Goal: Check status: Check status

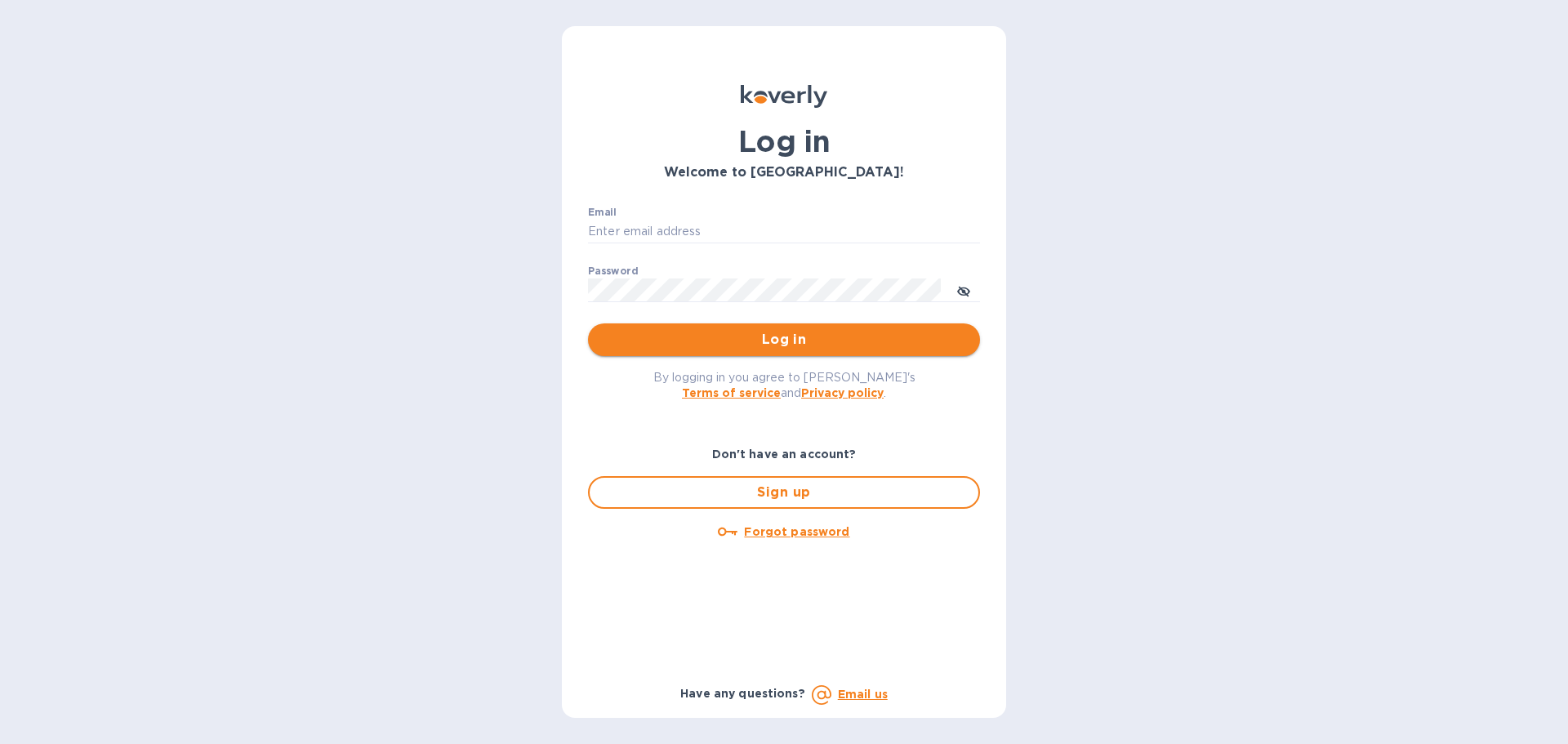
type input "office@morningpep.com"
click at [783, 340] on span "Log in" at bounding box center [784, 339] width 366 height 20
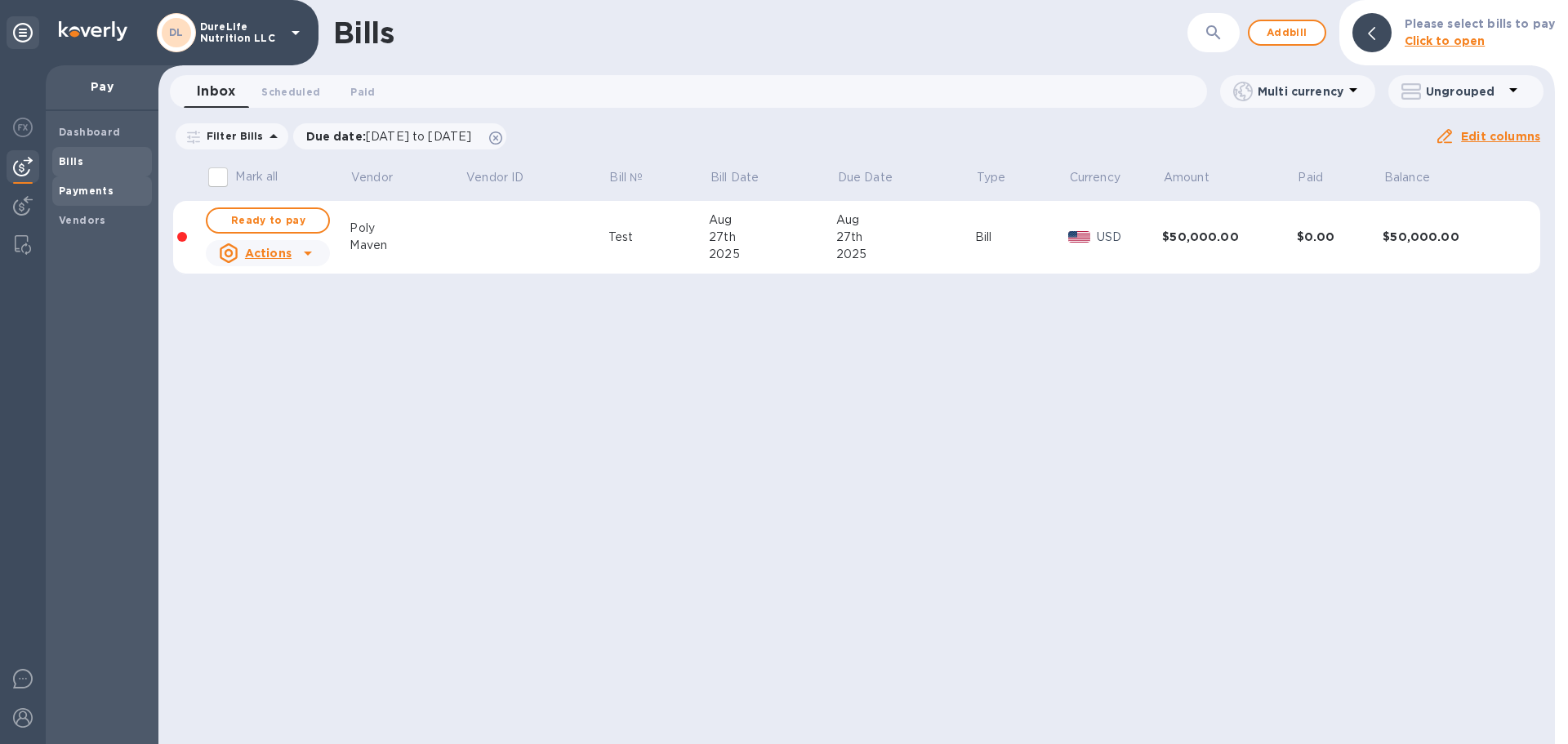
click at [85, 201] on div "Payments" at bounding box center [101, 191] width 99 height 29
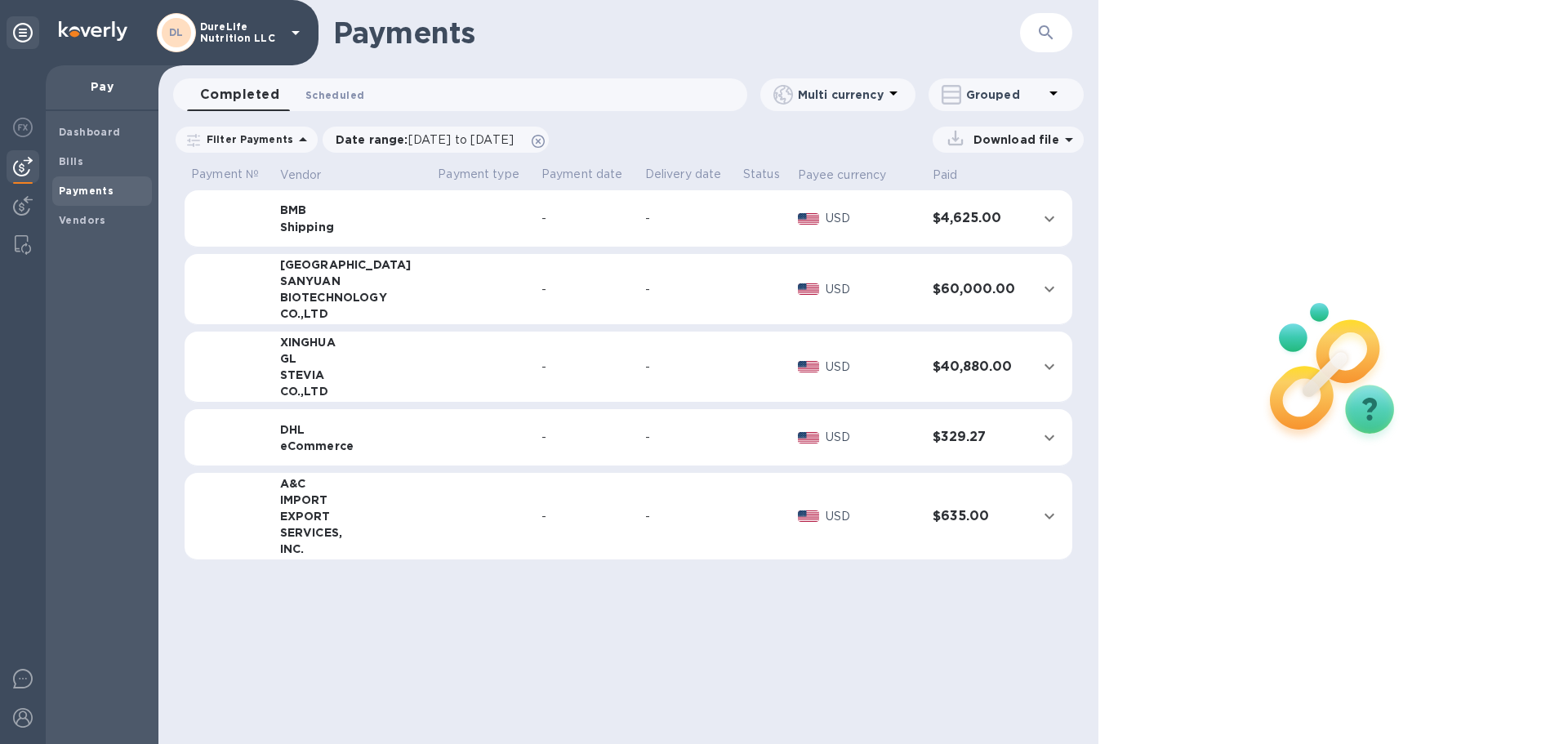
click at [337, 93] on span "Scheduled 0" at bounding box center [335, 95] width 59 height 17
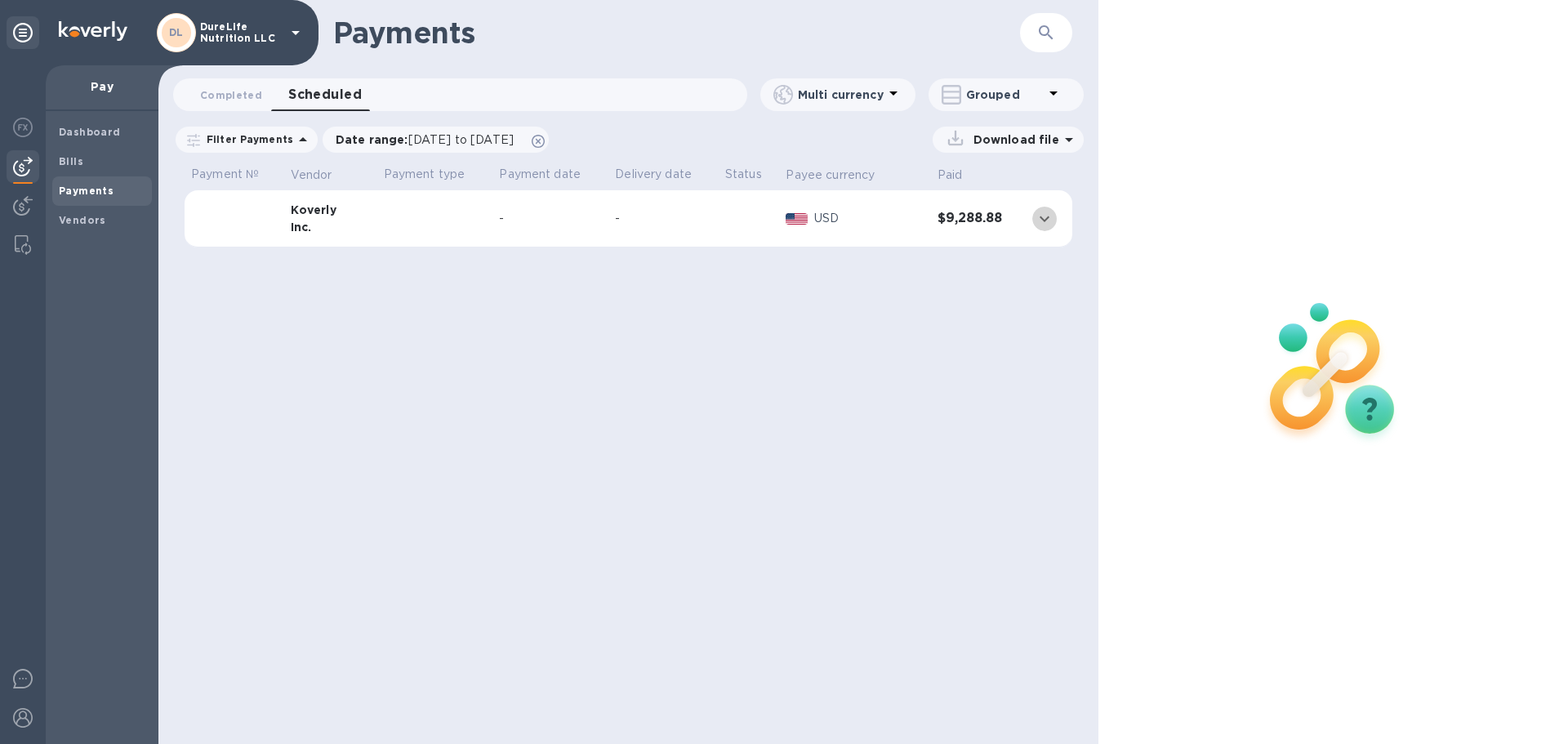
click at [1042, 215] on icon "expand row" at bounding box center [1044, 218] width 20 height 20
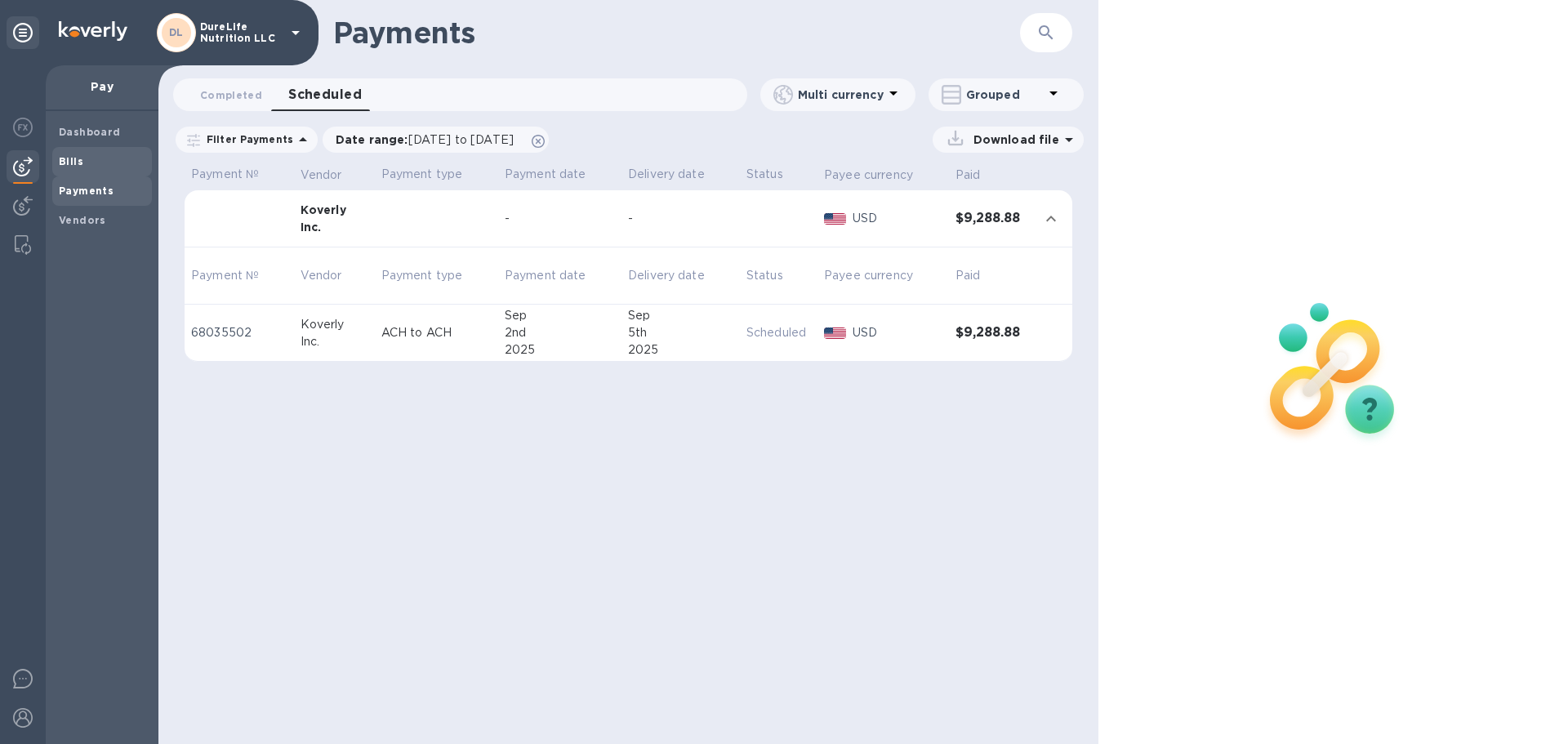
click at [101, 157] on span "Bills" at bounding box center [102, 161] width 87 height 16
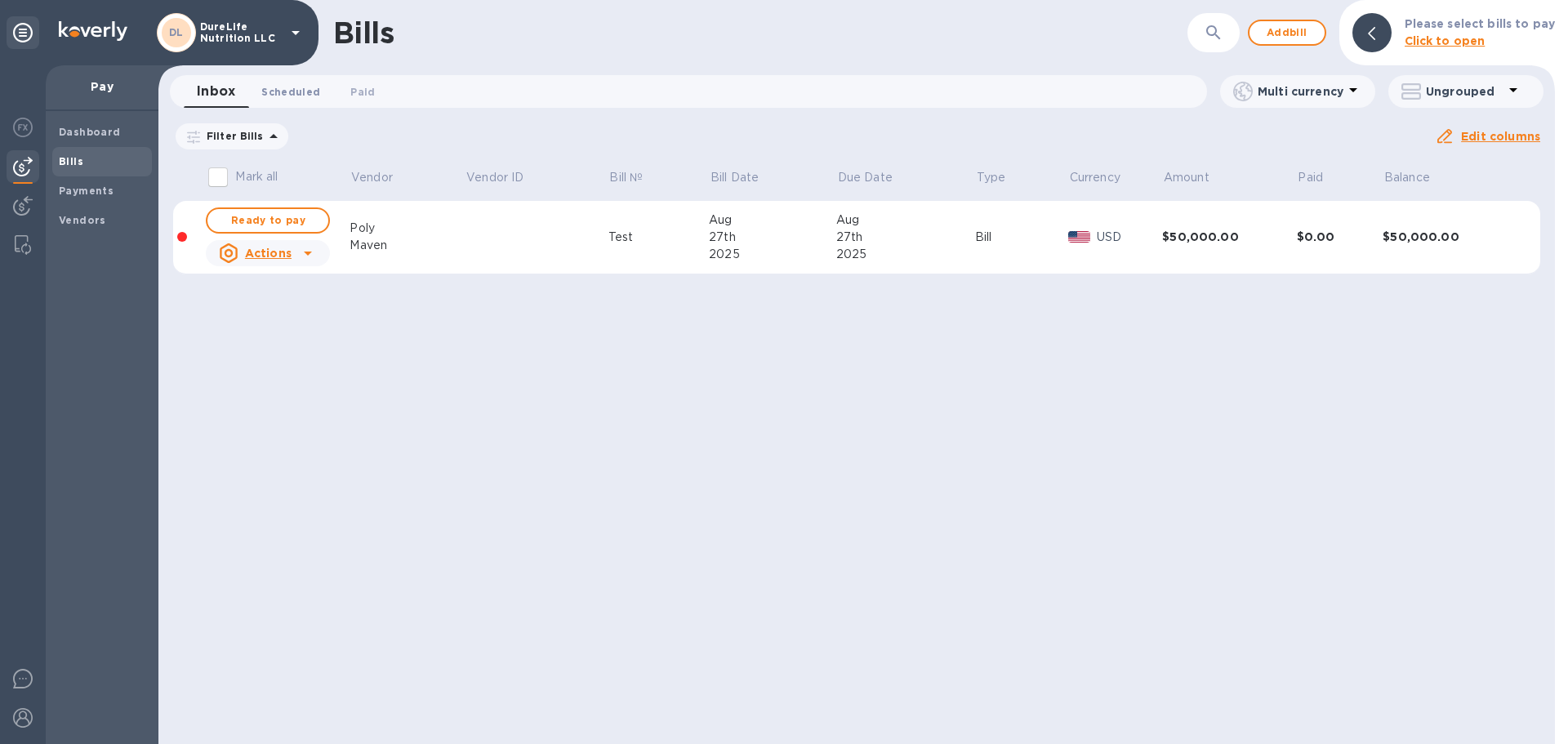
click at [303, 95] on span "Scheduled 0" at bounding box center [291, 92] width 59 height 17
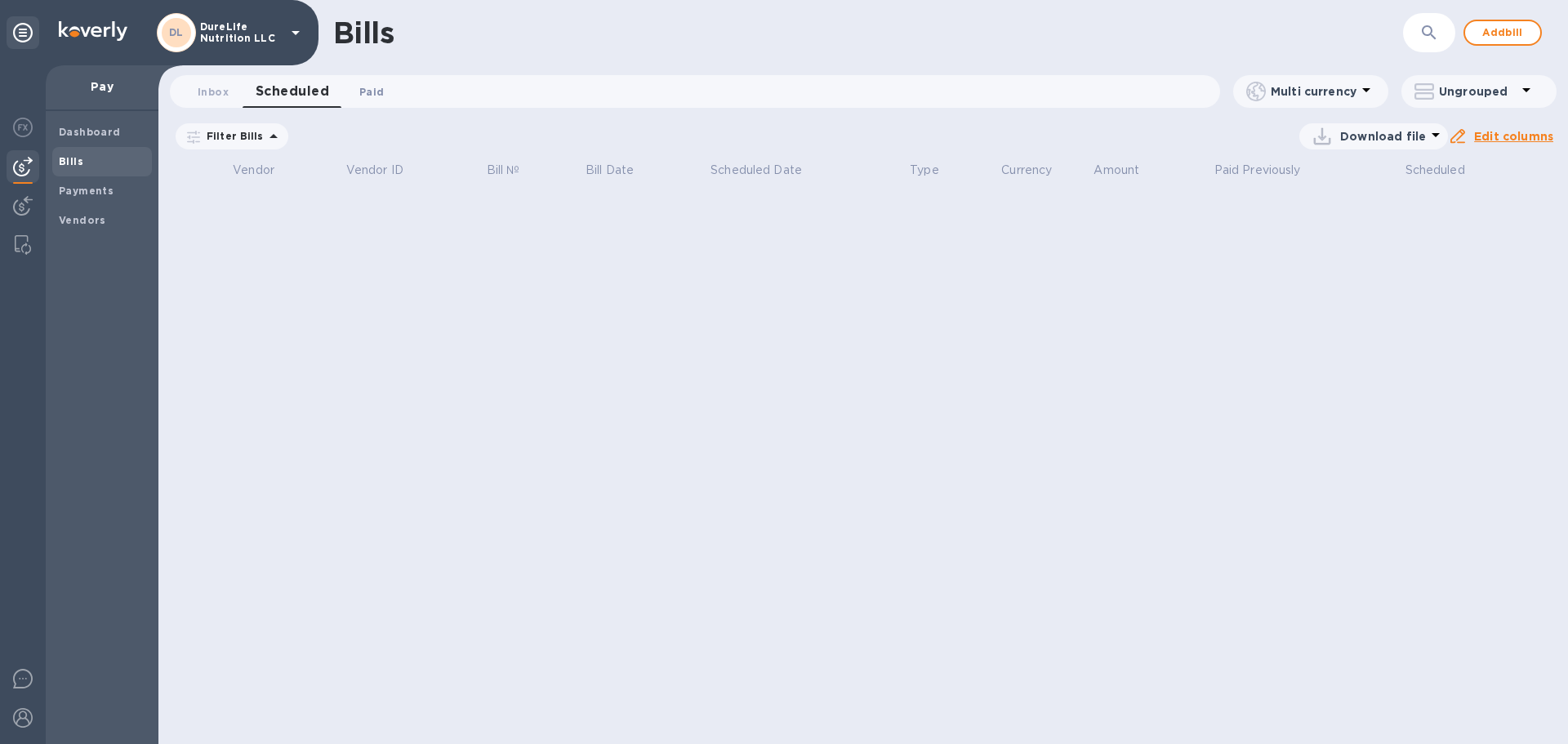
click at [378, 94] on span "Paid 0" at bounding box center [371, 92] width 25 height 17
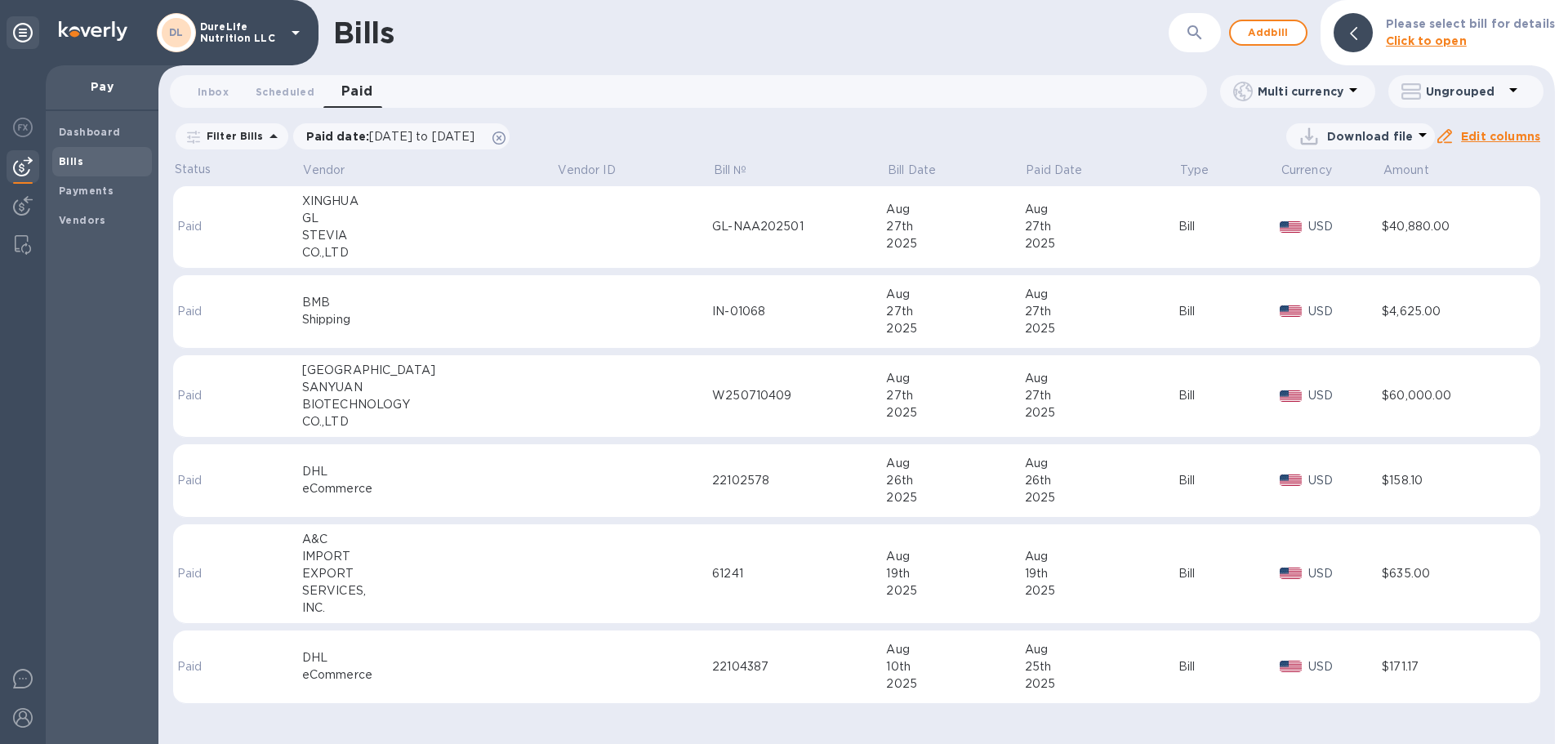
click at [1422, 409] on td "$60,000.00" at bounding box center [1448, 396] width 133 height 82
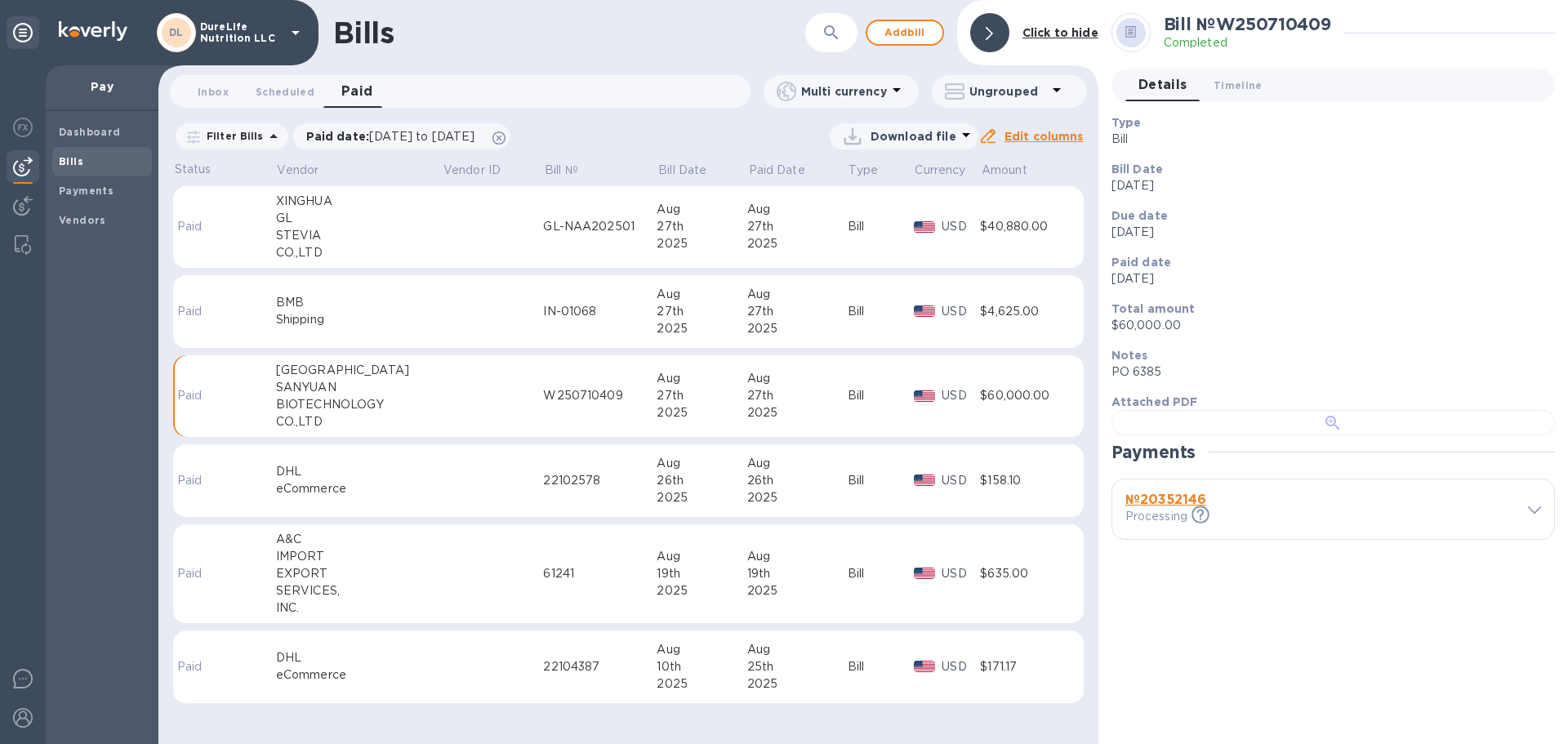
scroll to position [421, 0]
click at [1180, 508] on b "№ 20352146" at bounding box center [1166, 499] width 81 height 15
